Goal: Information Seeking & Learning: Learn about a topic

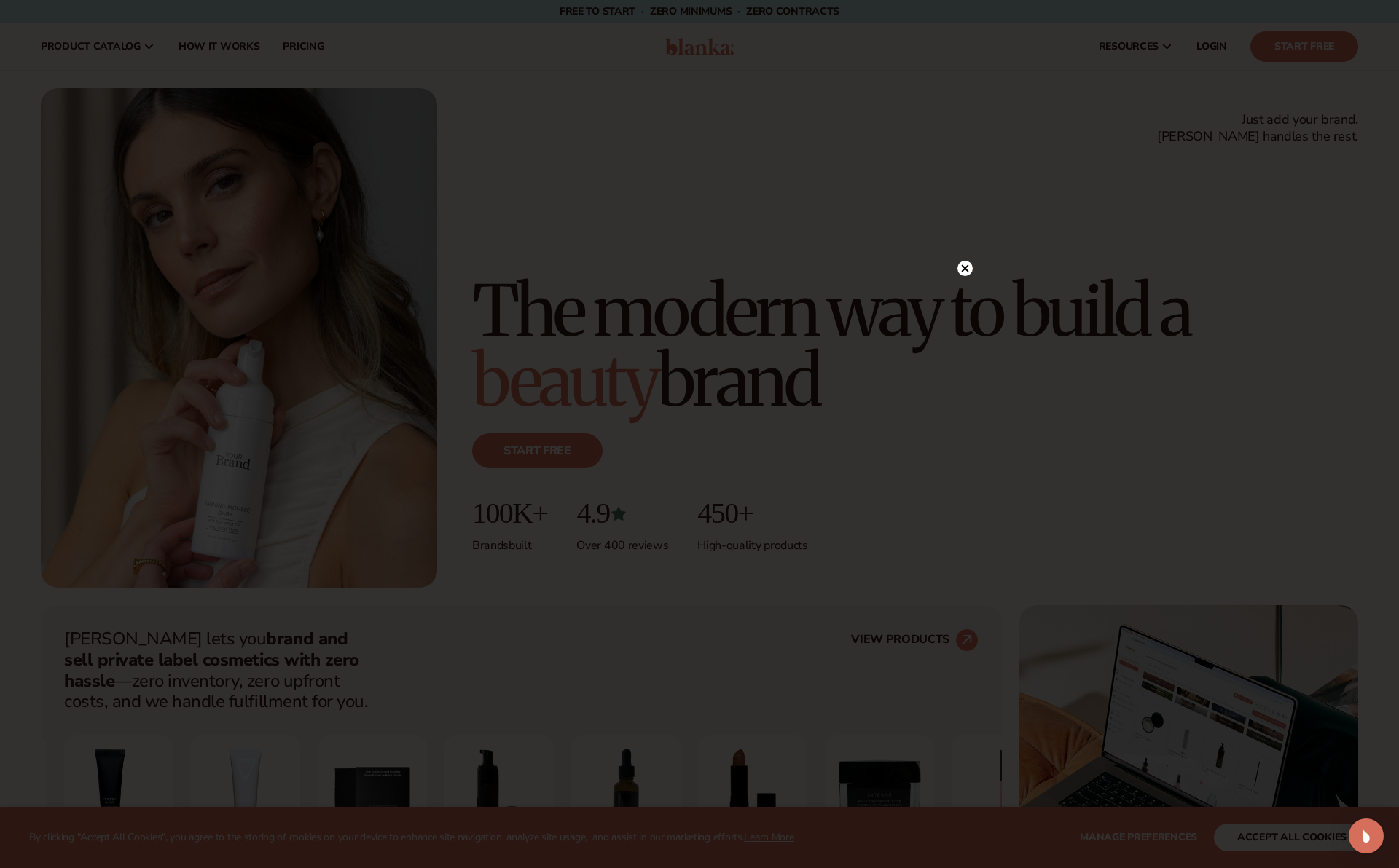
click at [963, 268] on icon at bounding box center [965, 269] width 8 height 8
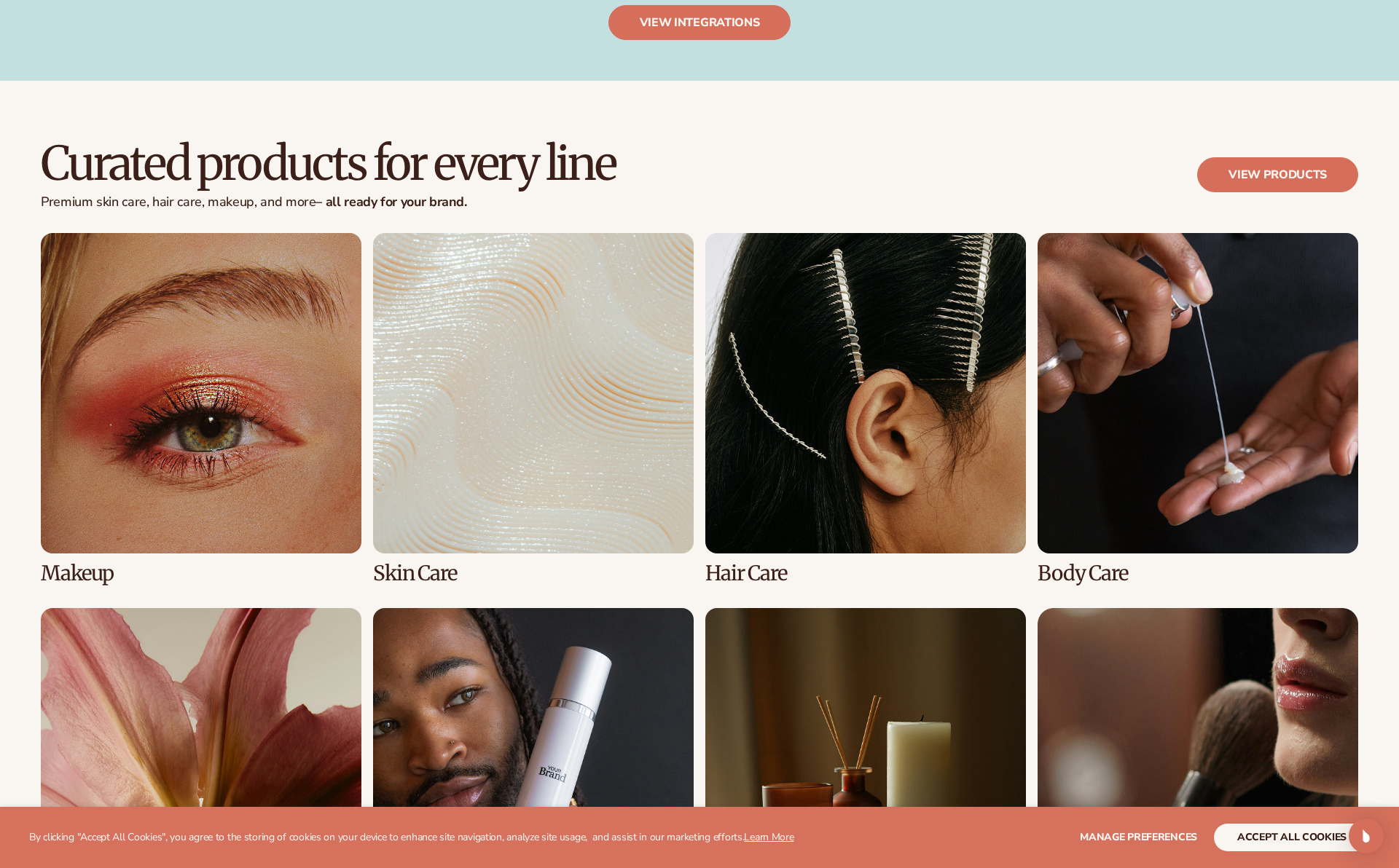
scroll to position [2820, 0]
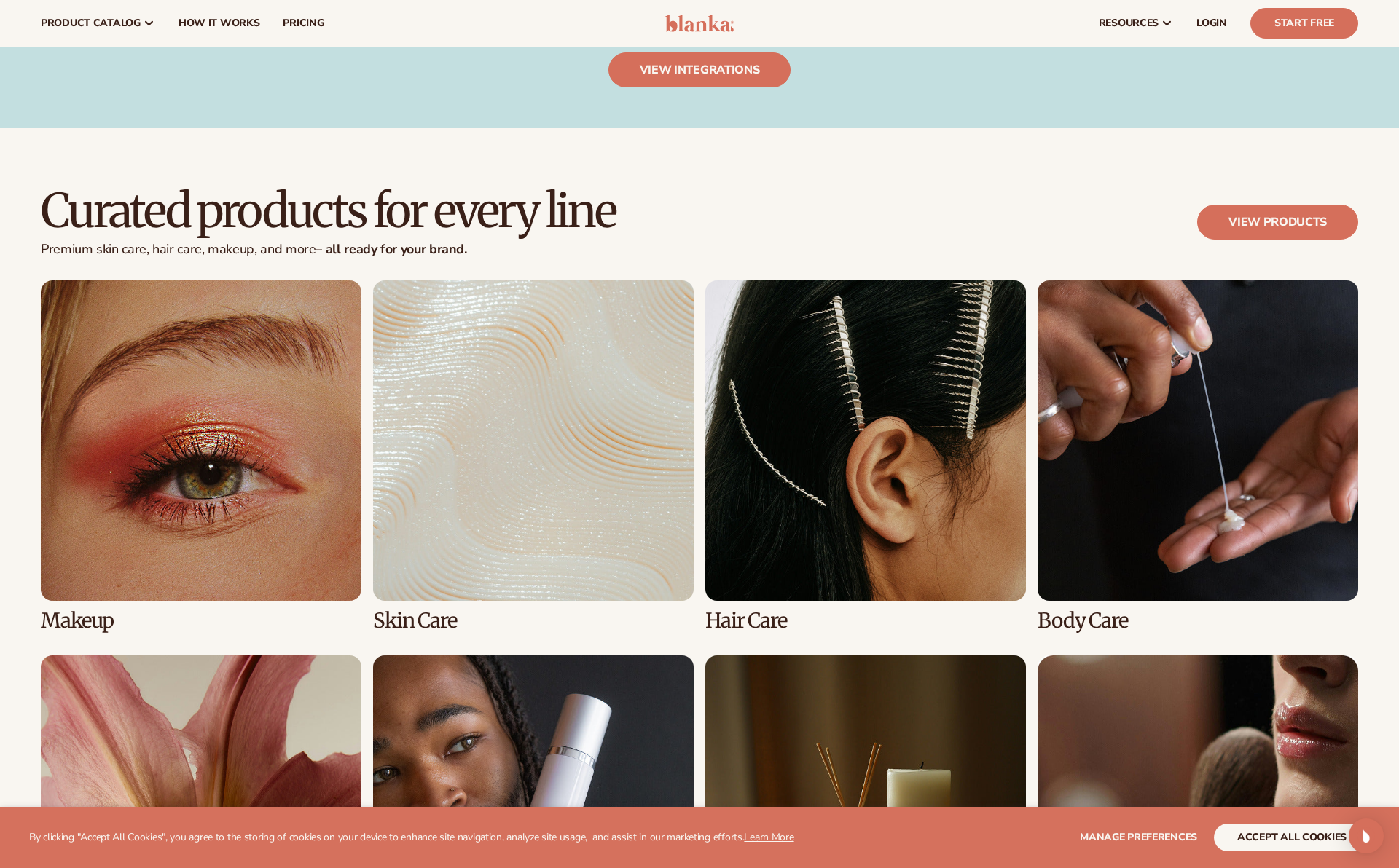
click at [415, 622] on link "2 / 8" at bounding box center [534, 456] width 320 height 352
click at [418, 610] on link "2 / 8" at bounding box center [534, 456] width 320 height 352
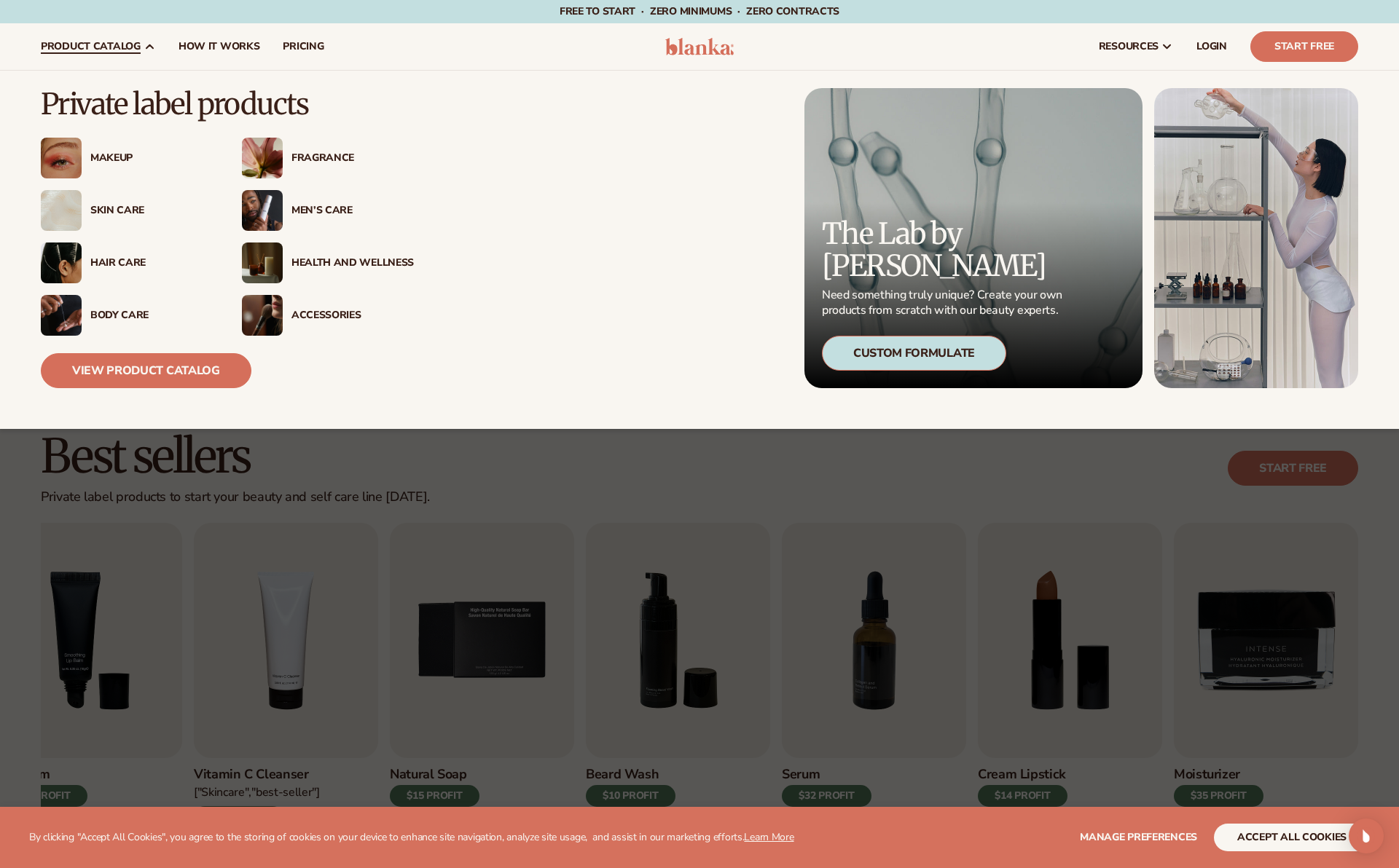
click at [136, 209] on div "Skin Care" at bounding box center [152, 210] width 123 height 12
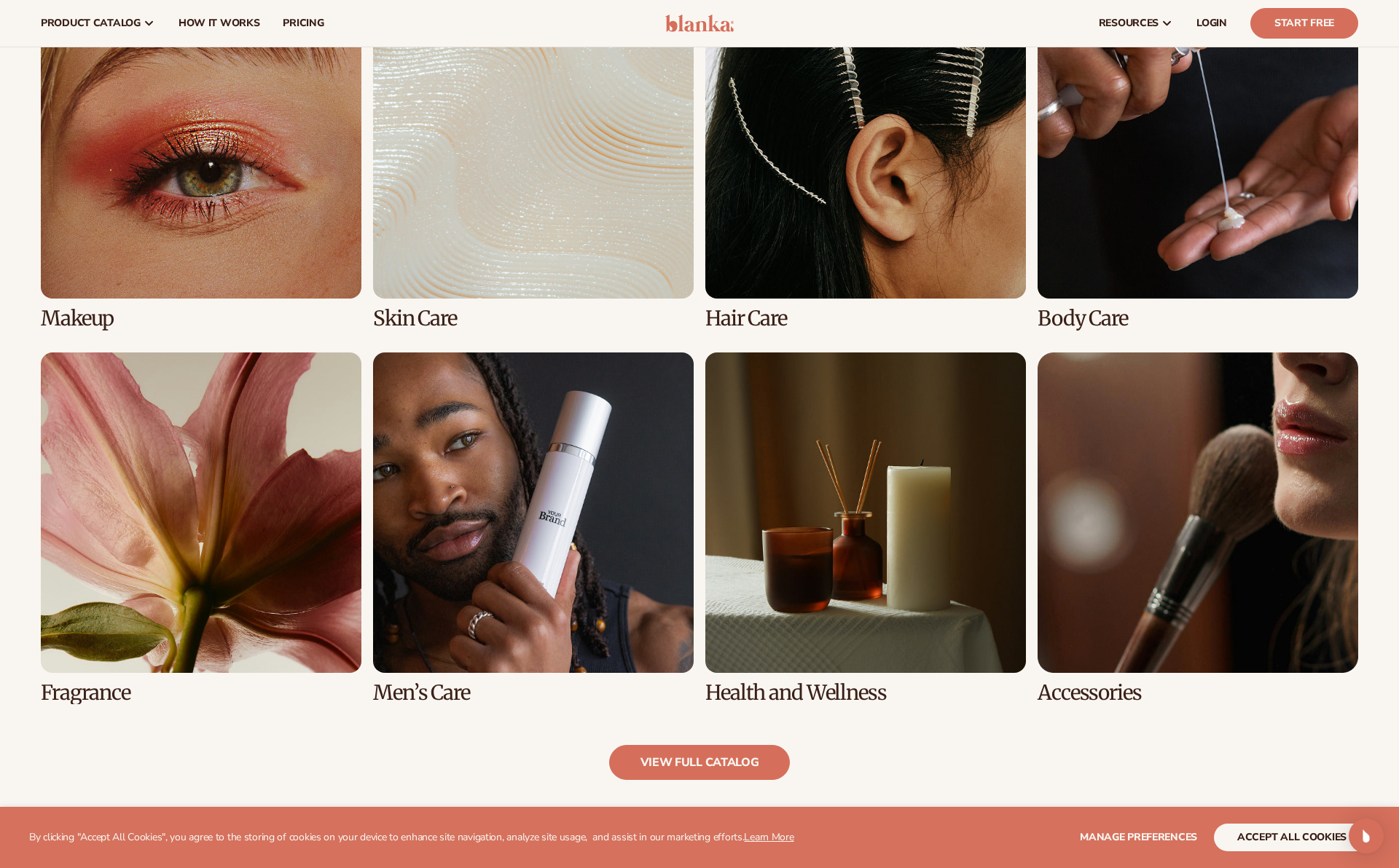
scroll to position [424, 0]
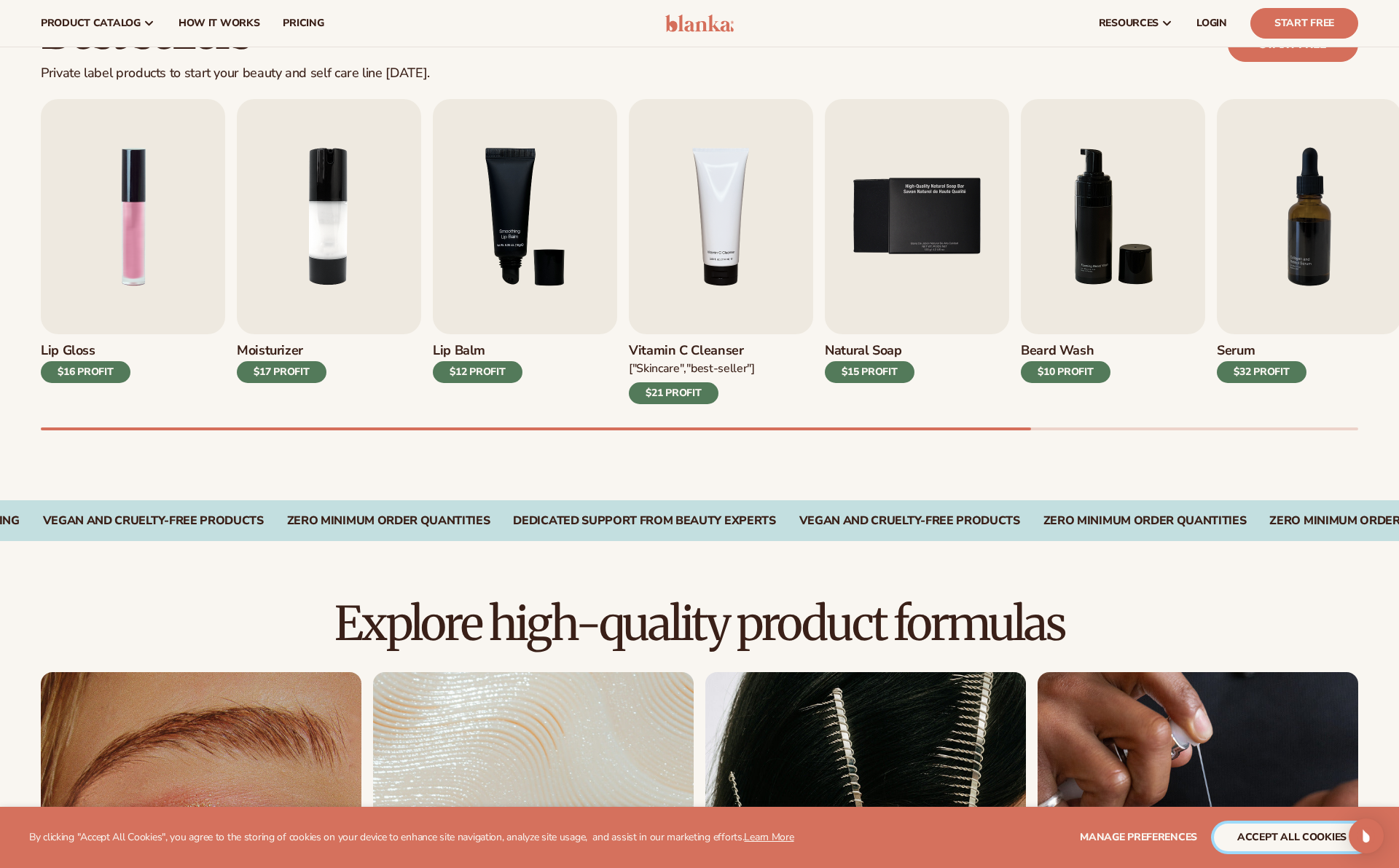
click at [1239, 833] on button "accept all cookies" at bounding box center [1292, 837] width 155 height 28
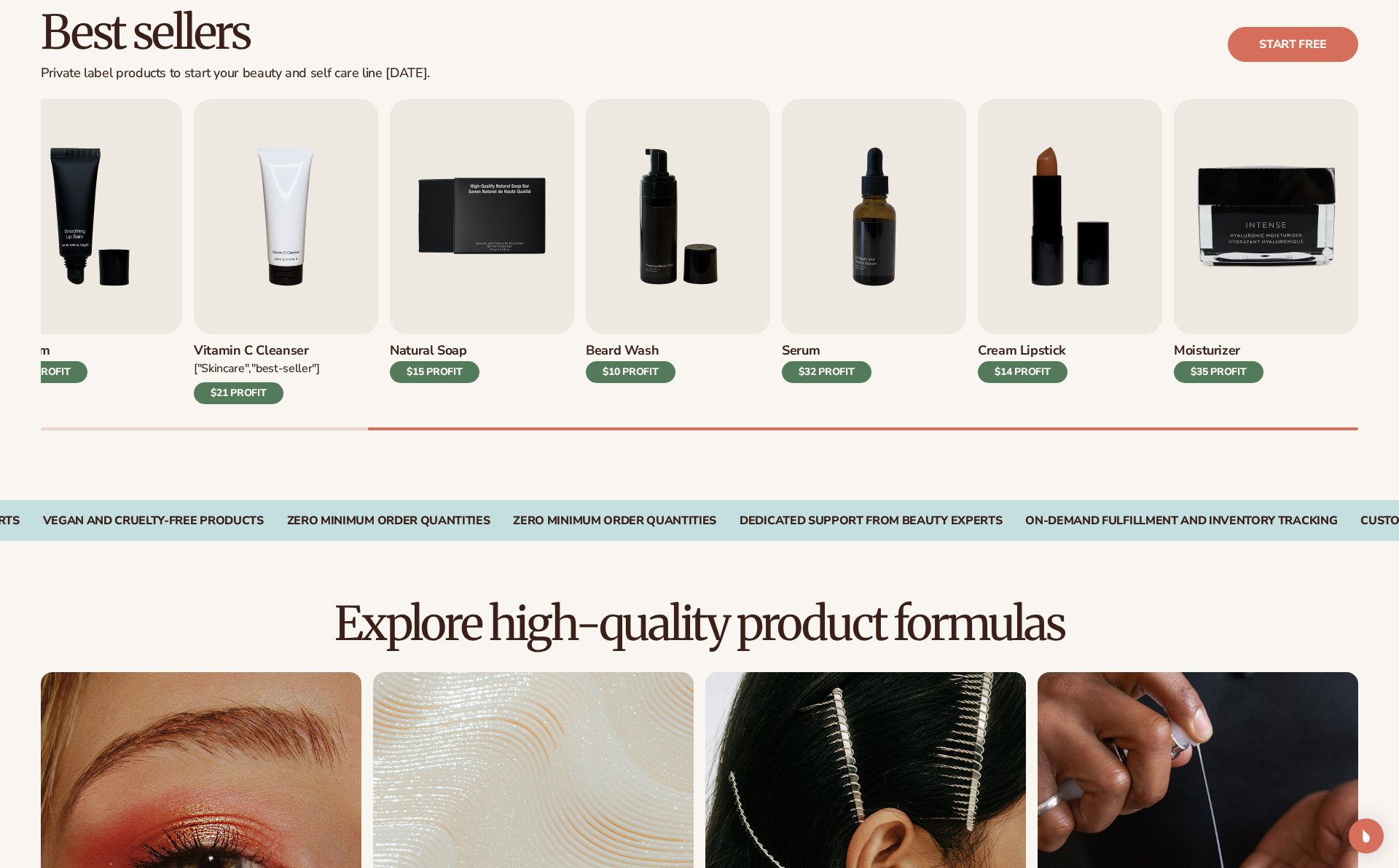
scroll to position [444, 0]
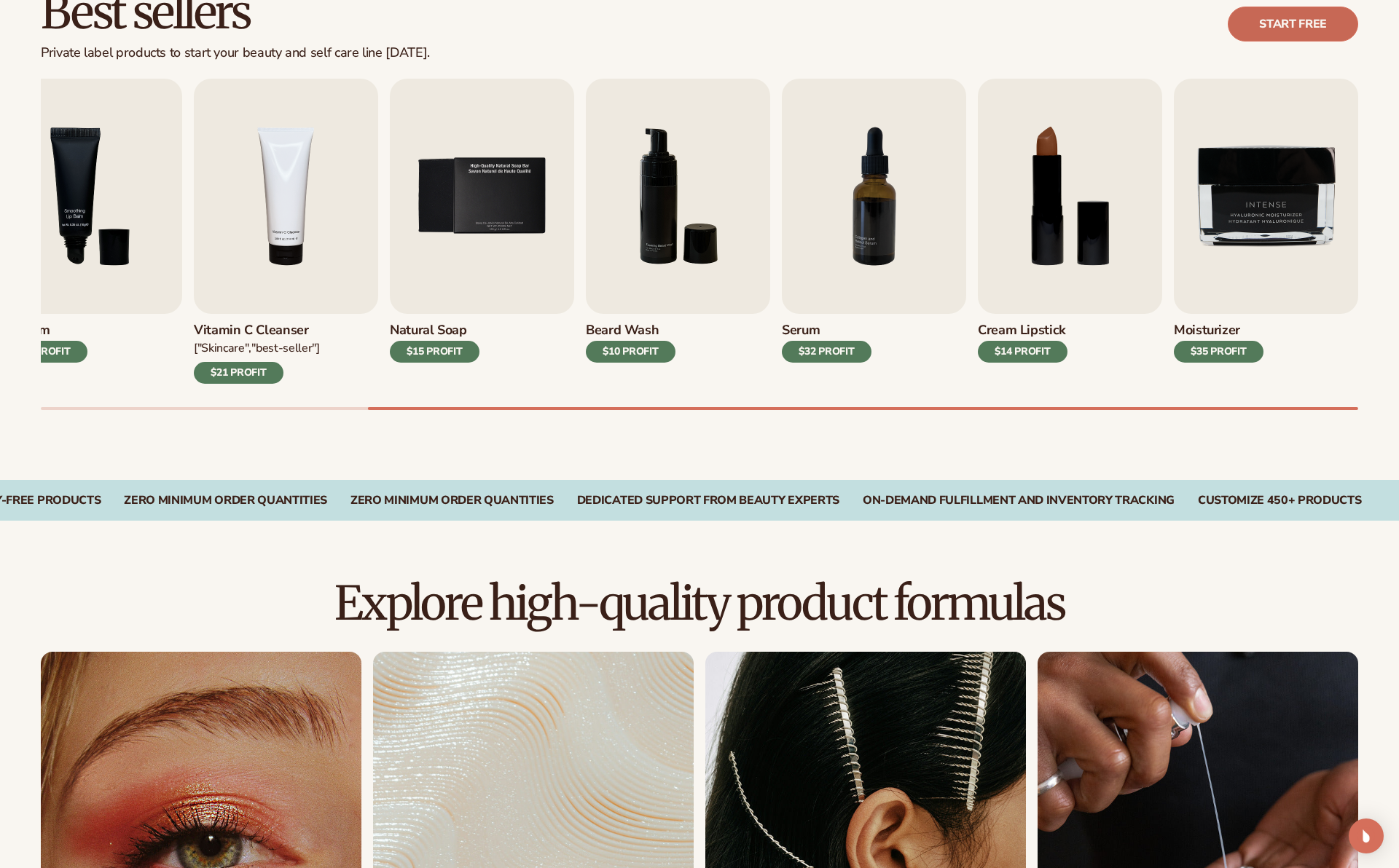
click at [1271, 34] on link "Start free" at bounding box center [1292, 24] width 130 height 35
